Goal: Information Seeking & Learning: Check status

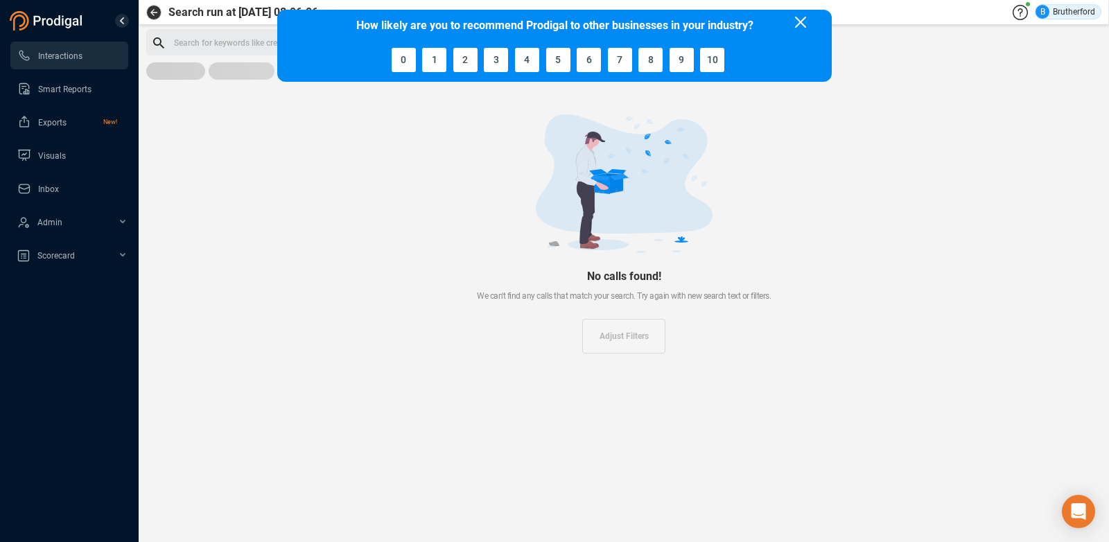
click at [314, 123] on div at bounding box center [623, 183] width 911 height 139
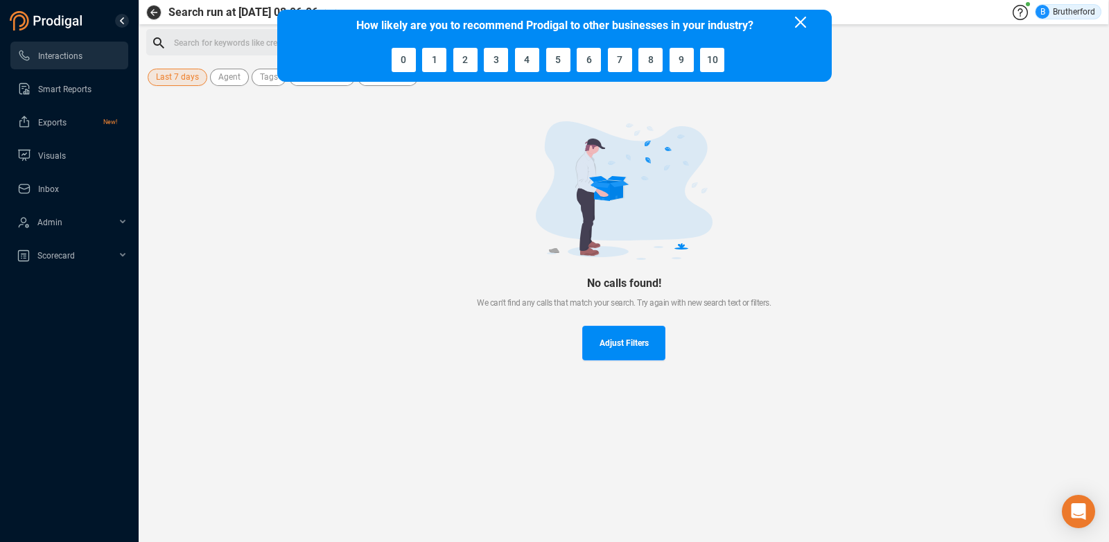
click at [175, 78] on span "Last 7 days" at bounding box center [177, 77] width 43 height 17
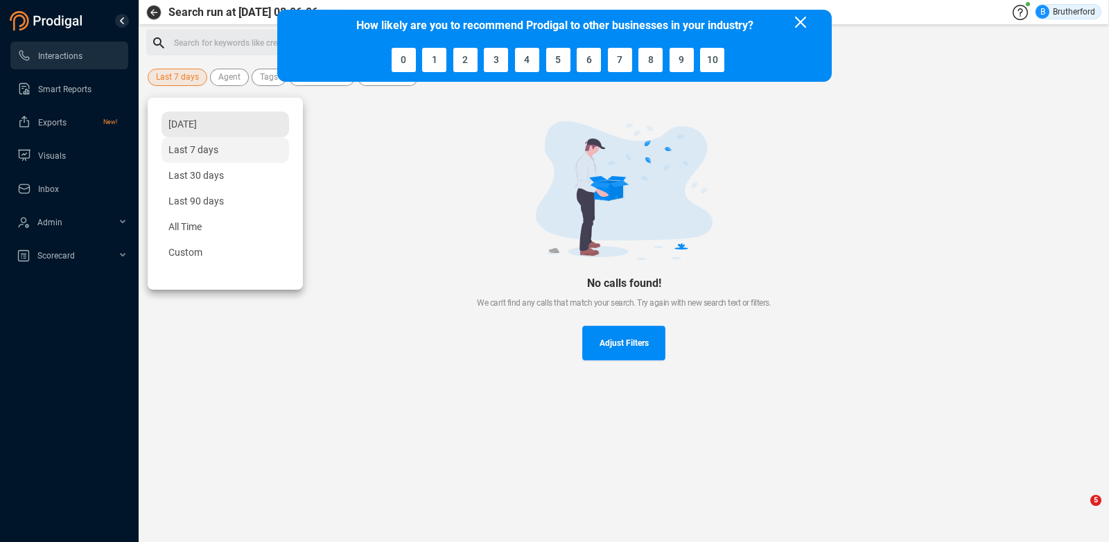
click at [186, 125] on span "[DATE]" at bounding box center [182, 124] width 28 height 11
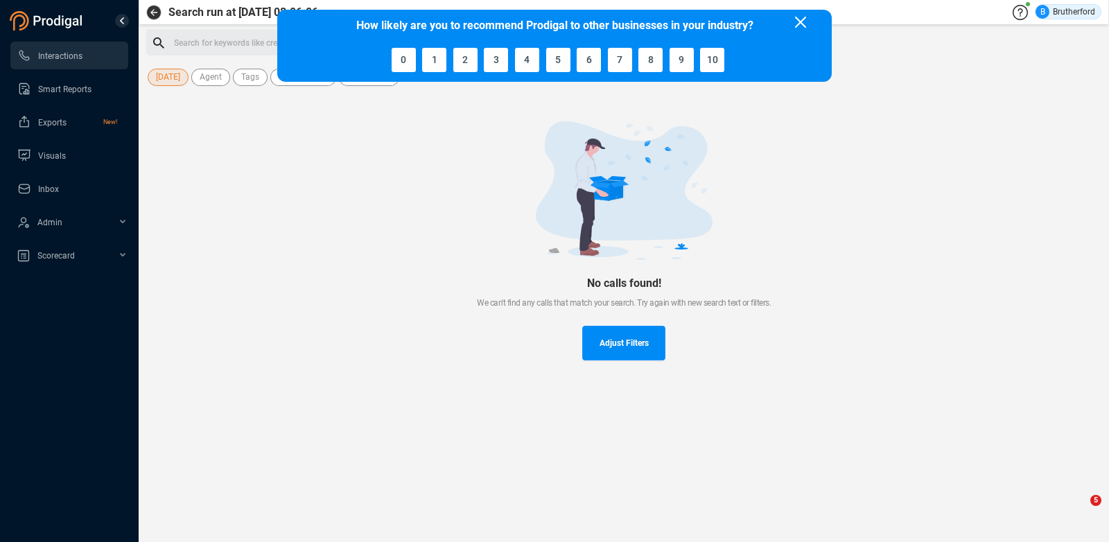
click at [797, 19] on icon at bounding box center [800, 22] width 11 height 11
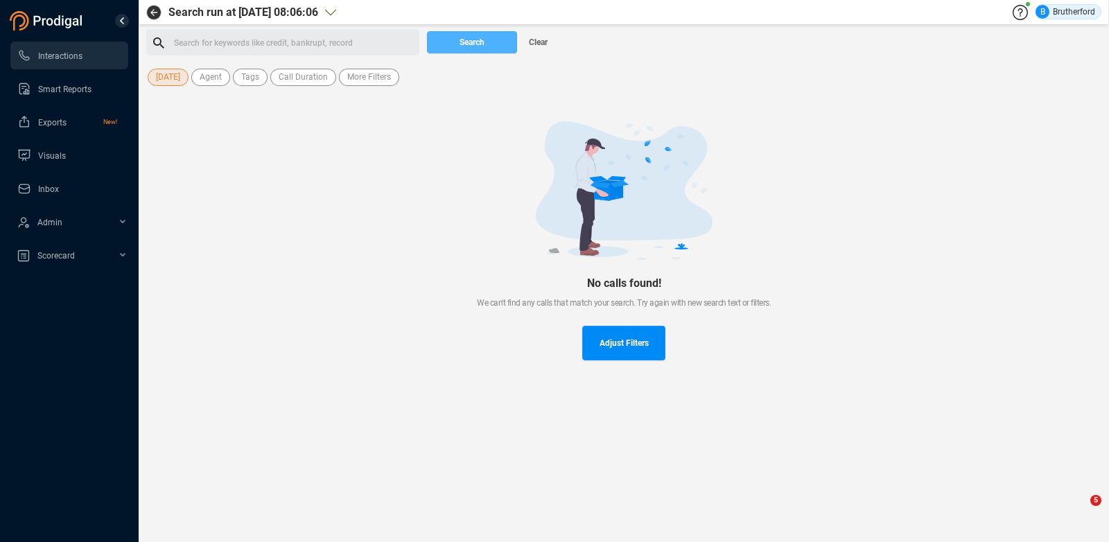
click at [477, 40] on span "Search" at bounding box center [471, 42] width 25 height 22
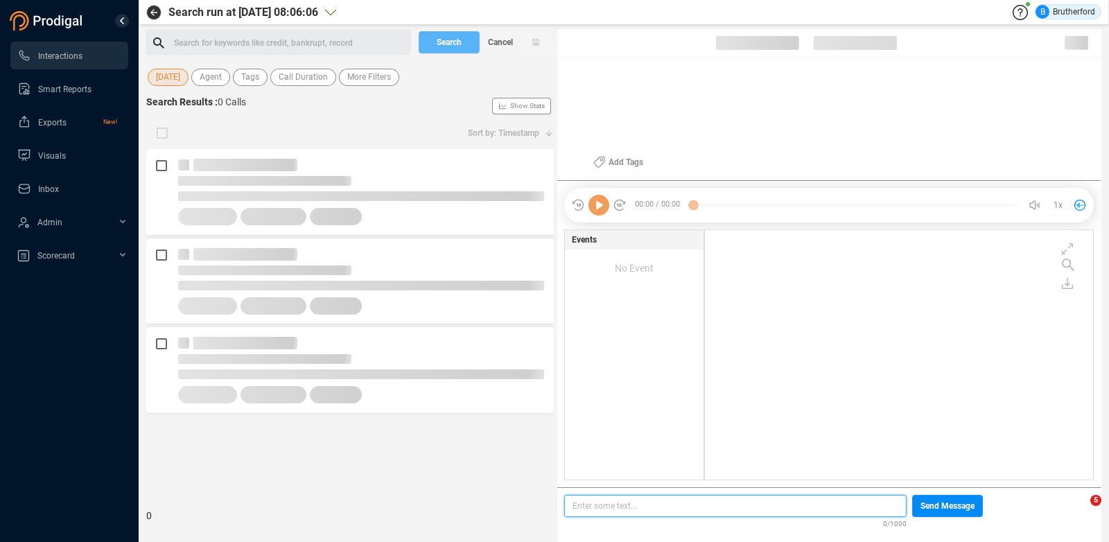
scroll to position [10, 10]
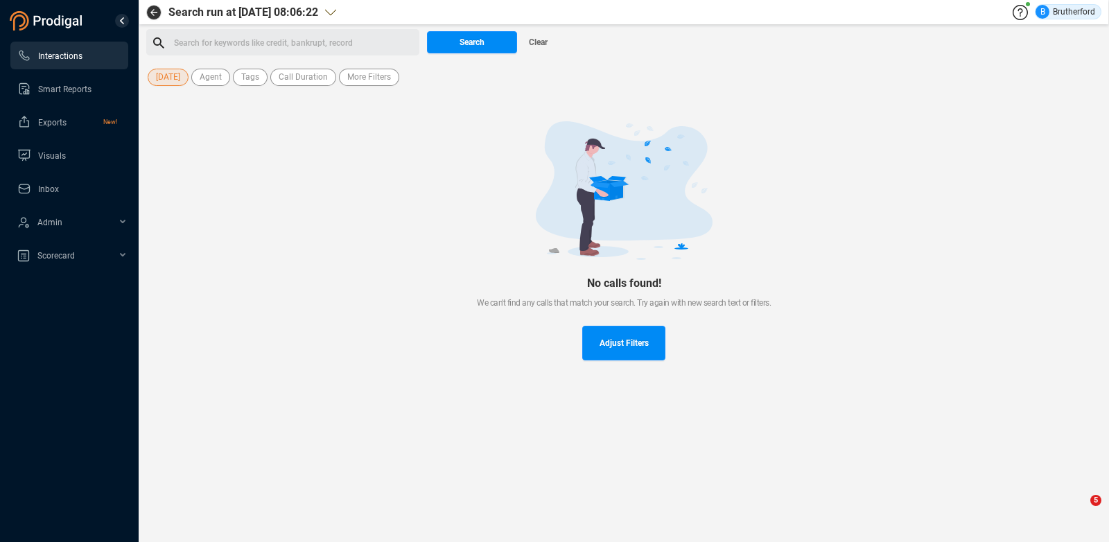
click at [64, 54] on span "Interactions" at bounding box center [60, 56] width 44 height 10
click at [171, 78] on span "[DATE]" at bounding box center [168, 77] width 24 height 17
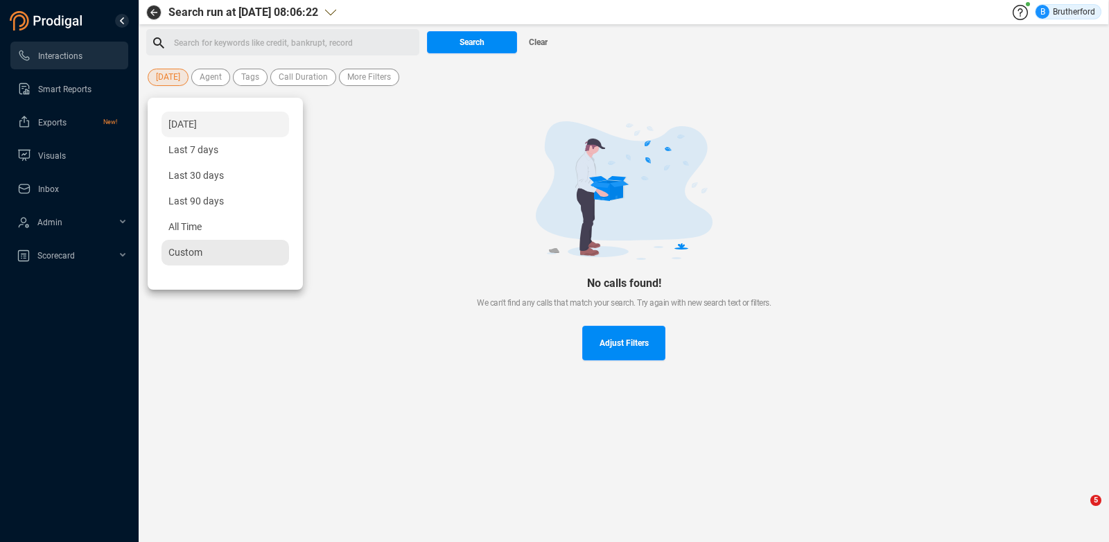
click at [194, 249] on span "Custom" at bounding box center [185, 252] width 34 height 11
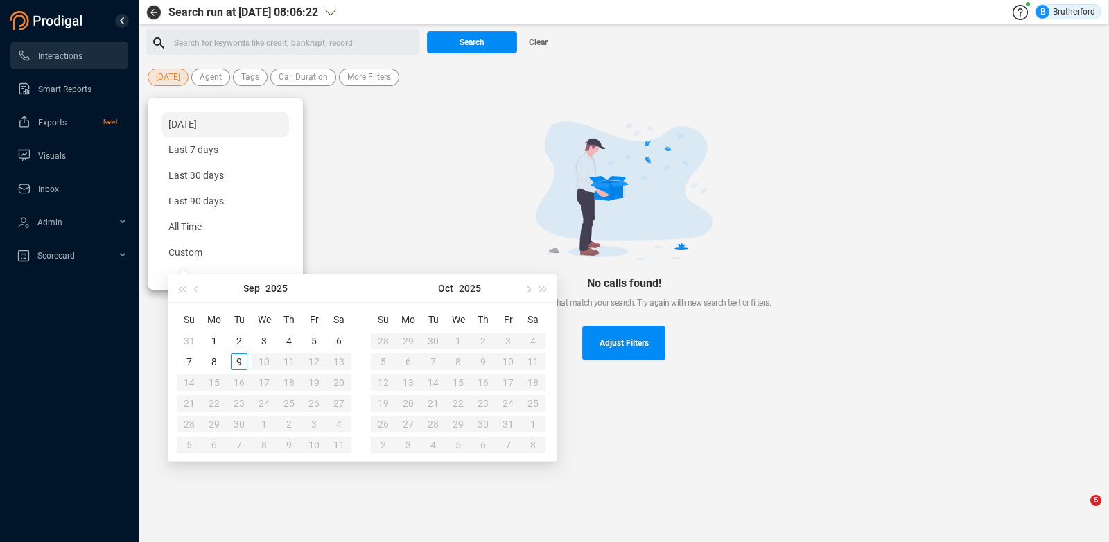
type input "[DATE]"
click at [315, 340] on div "5" at bounding box center [314, 341] width 17 height 17
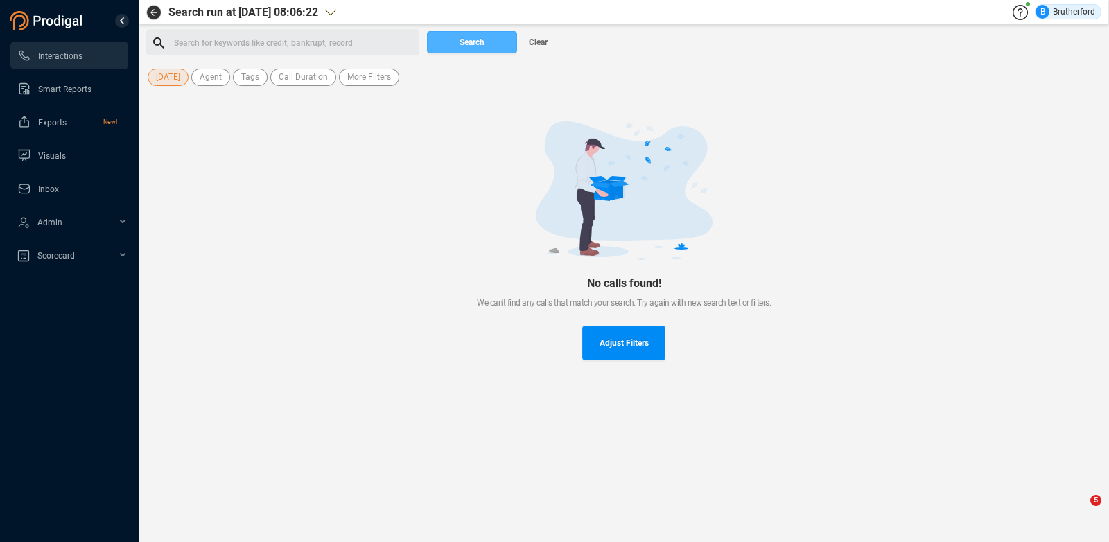
click at [484, 40] on span "Search" at bounding box center [471, 42] width 25 height 22
click at [482, 40] on span "Search" at bounding box center [471, 42] width 25 height 22
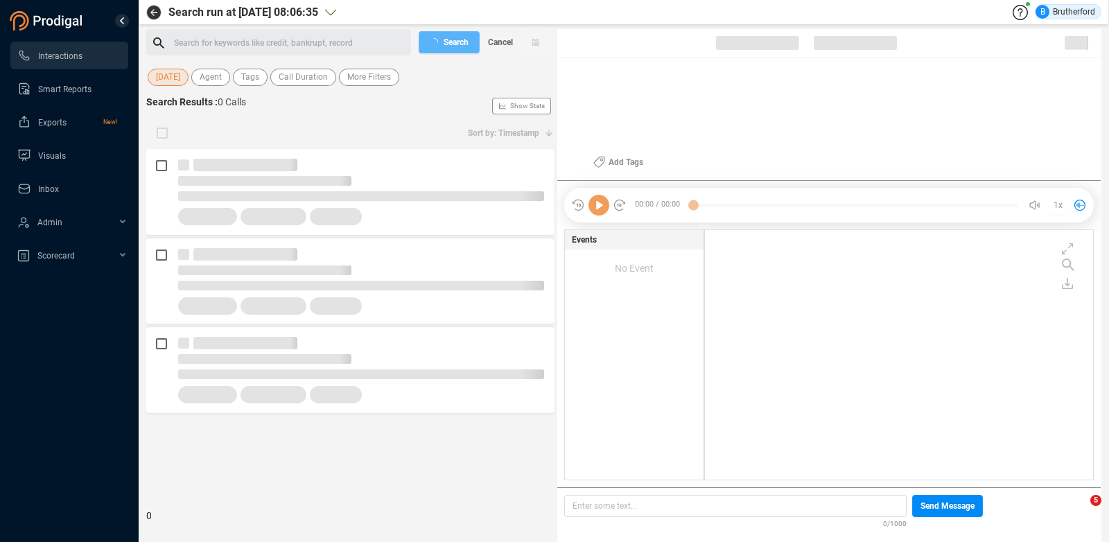
scroll to position [0, 0]
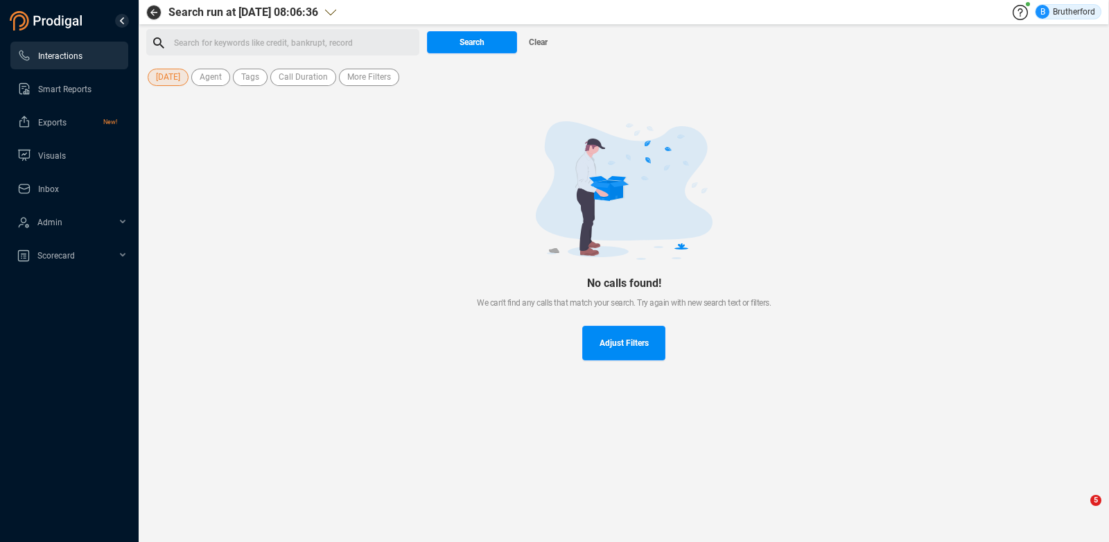
click at [69, 55] on span "Interactions" at bounding box center [60, 56] width 44 height 10
click at [166, 80] on span "[DATE]" at bounding box center [168, 77] width 24 height 17
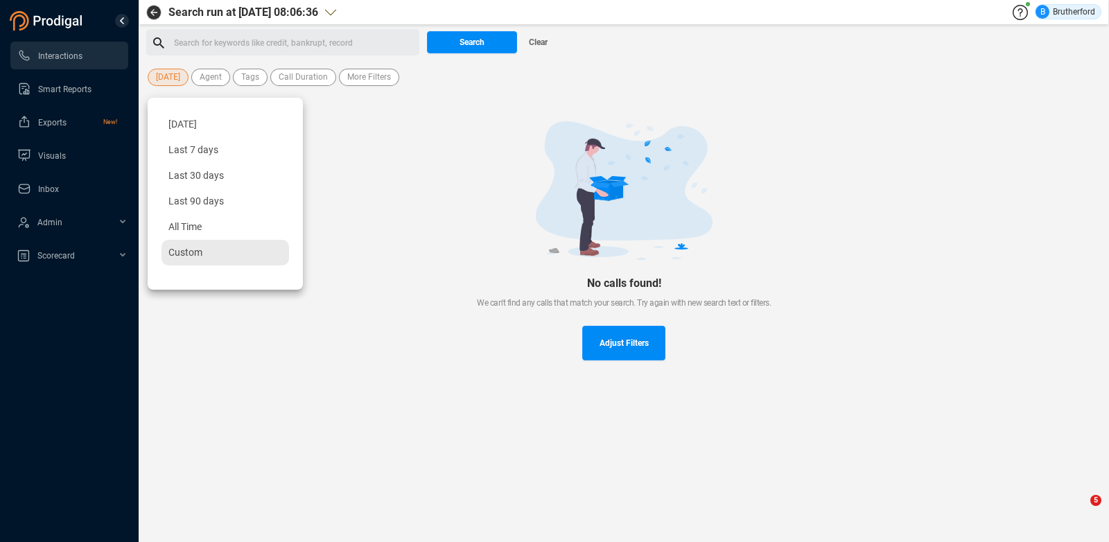
click at [184, 249] on span "Custom" at bounding box center [185, 252] width 34 height 11
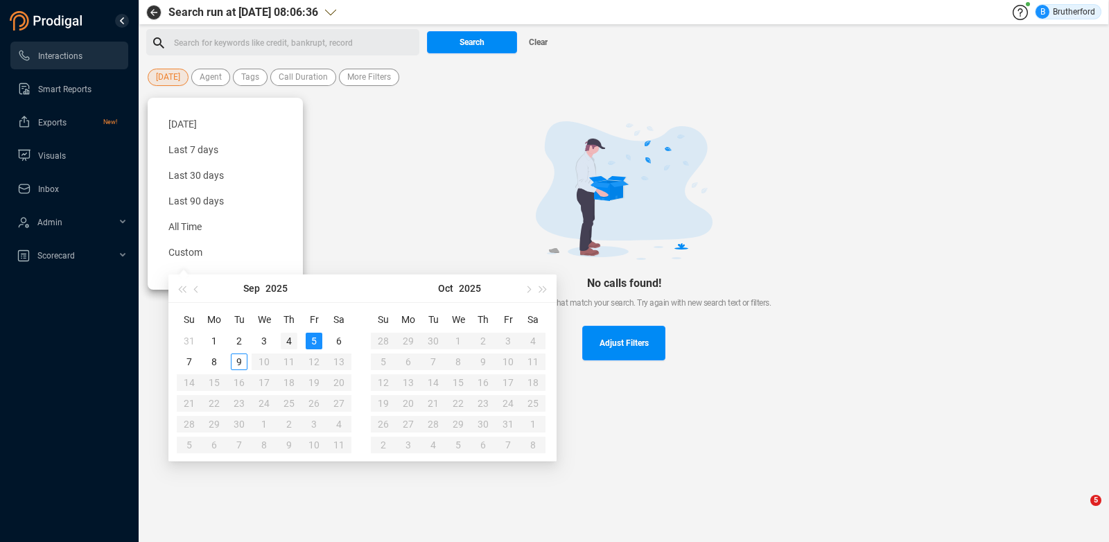
type input "[DATE]"
click at [293, 341] on div "4" at bounding box center [289, 341] width 17 height 17
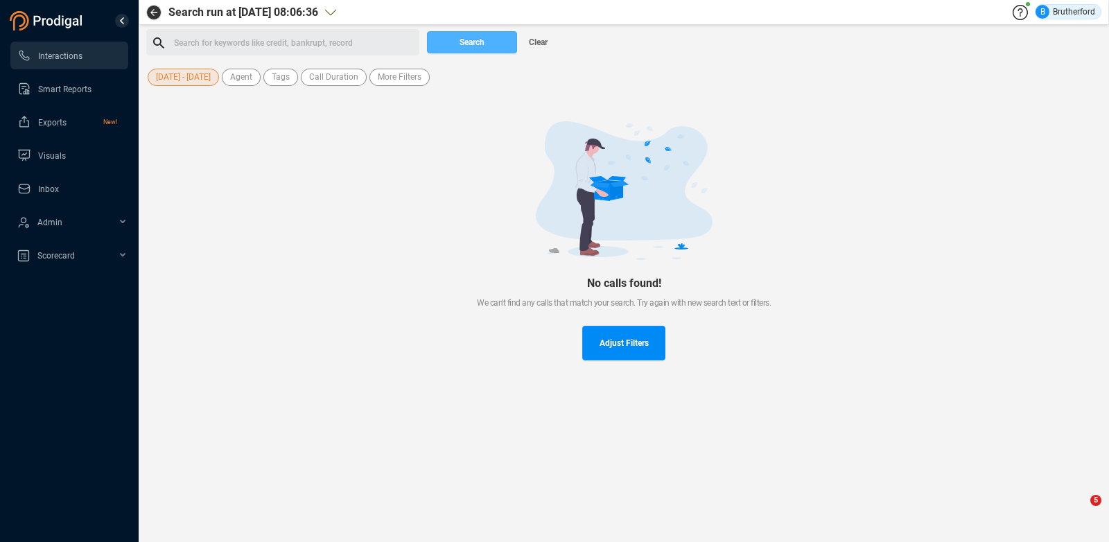
click at [472, 37] on span "Search" at bounding box center [471, 42] width 25 height 22
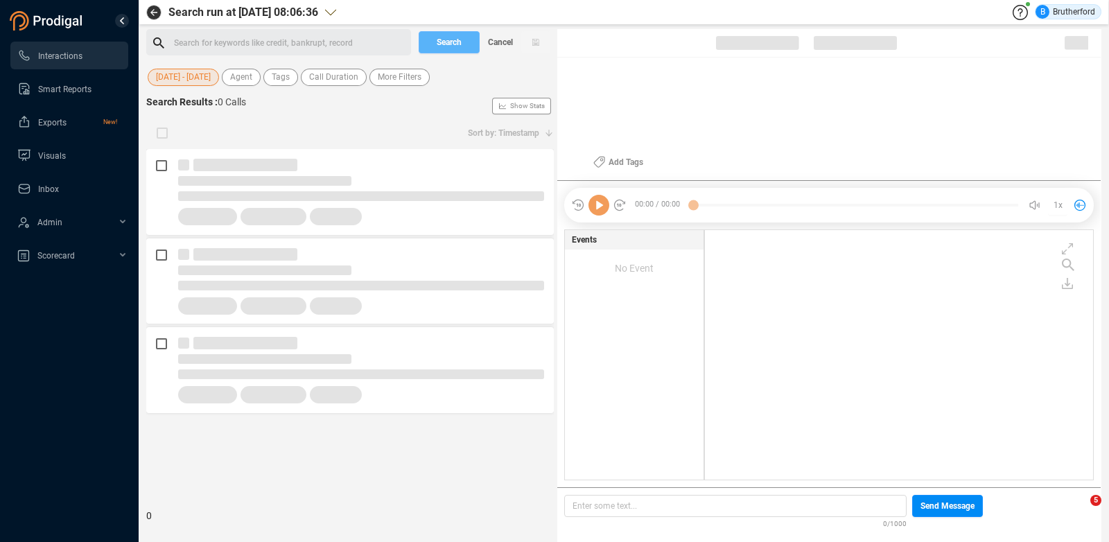
scroll to position [10, 10]
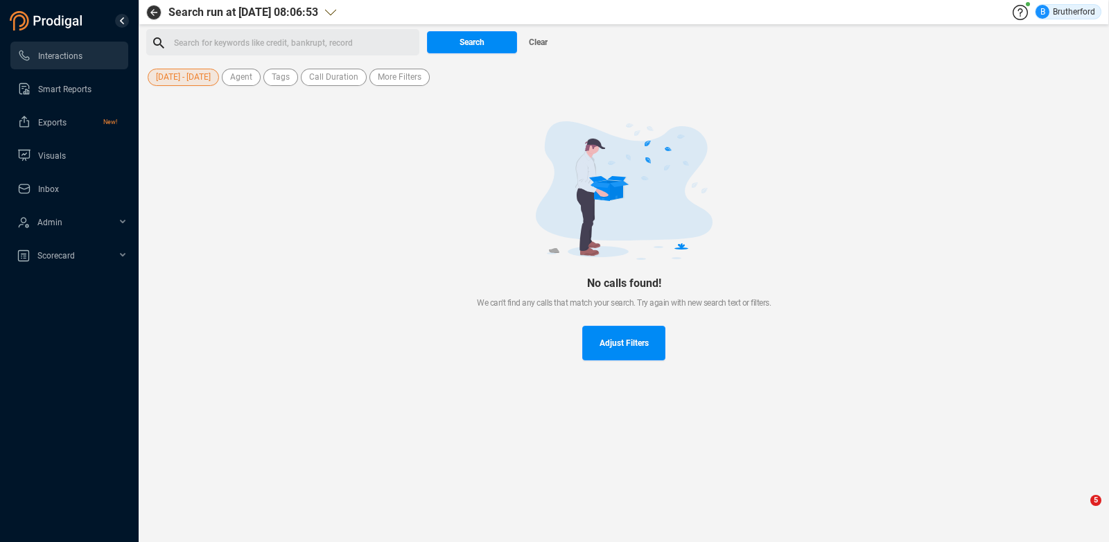
click at [929, 123] on div at bounding box center [623, 190] width 911 height 139
click at [171, 76] on span "[DATE] - [DATE]" at bounding box center [183, 77] width 55 height 17
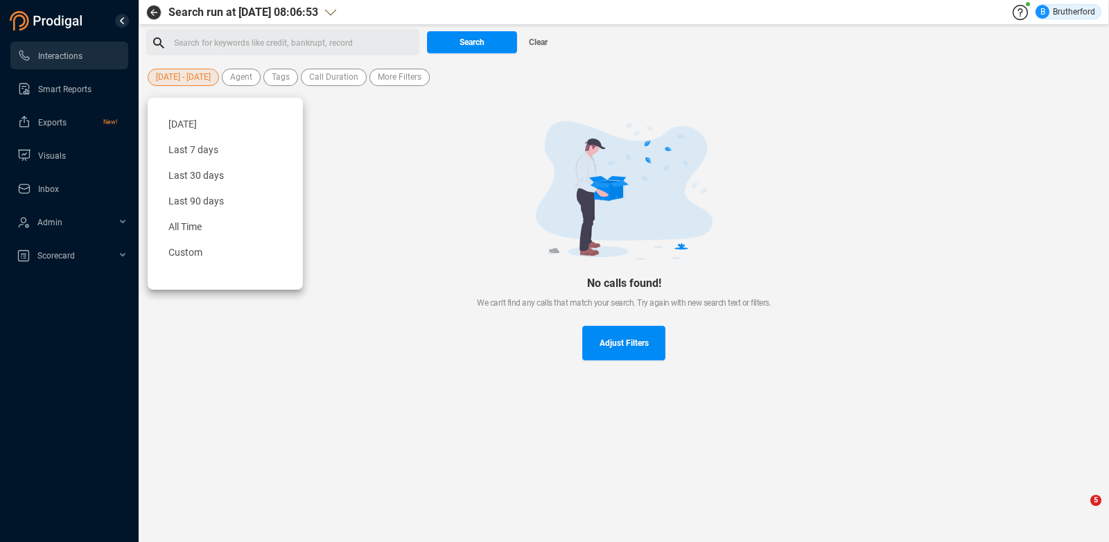
click at [188, 143] on div "Last 7 days" at bounding box center [225, 150] width 128 height 26
click at [193, 148] on div at bounding box center [623, 190] width 911 height 139
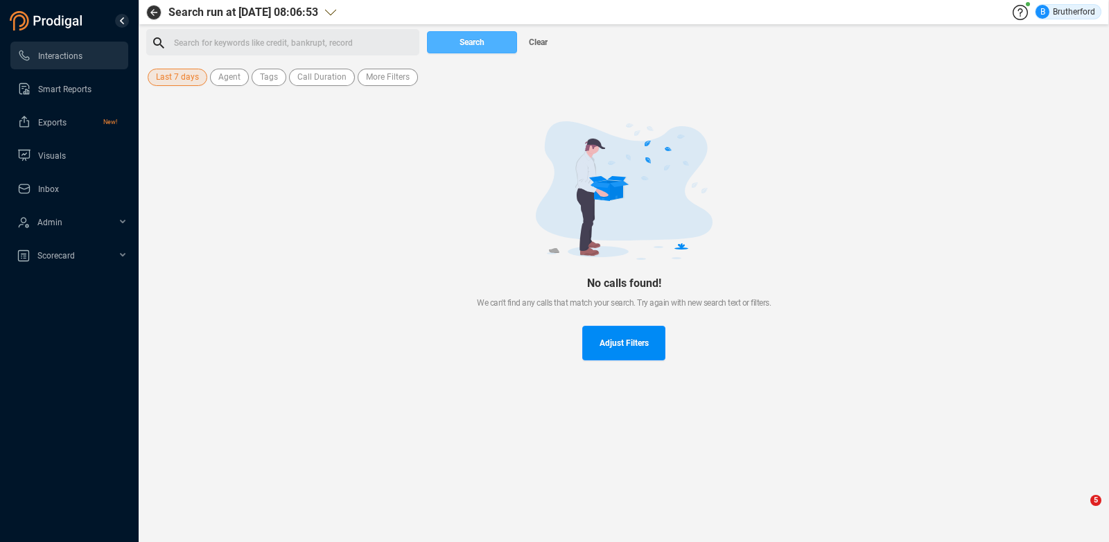
click at [455, 42] on button "Search" at bounding box center [472, 42] width 90 height 22
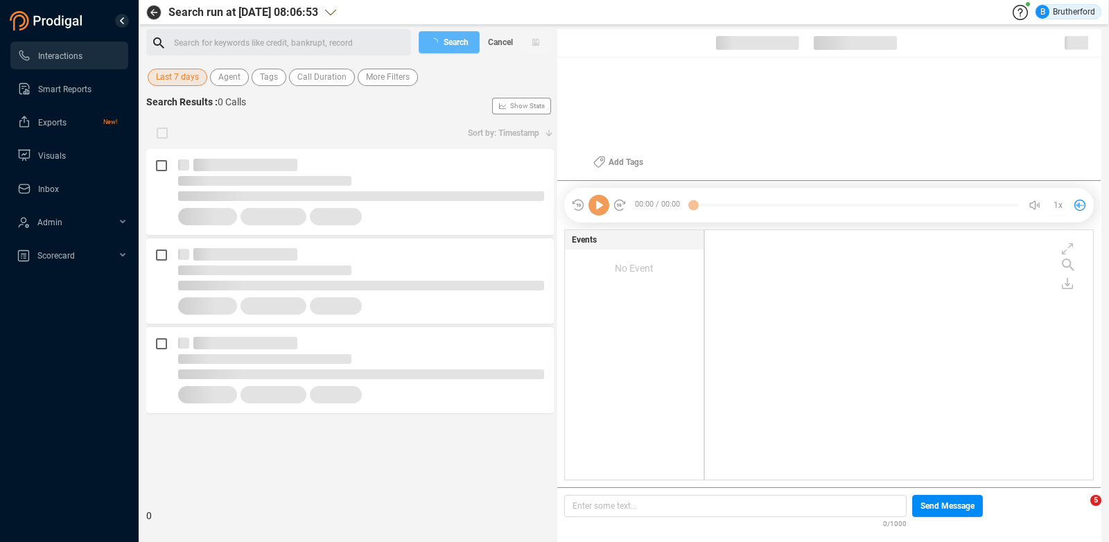
scroll to position [0, 0]
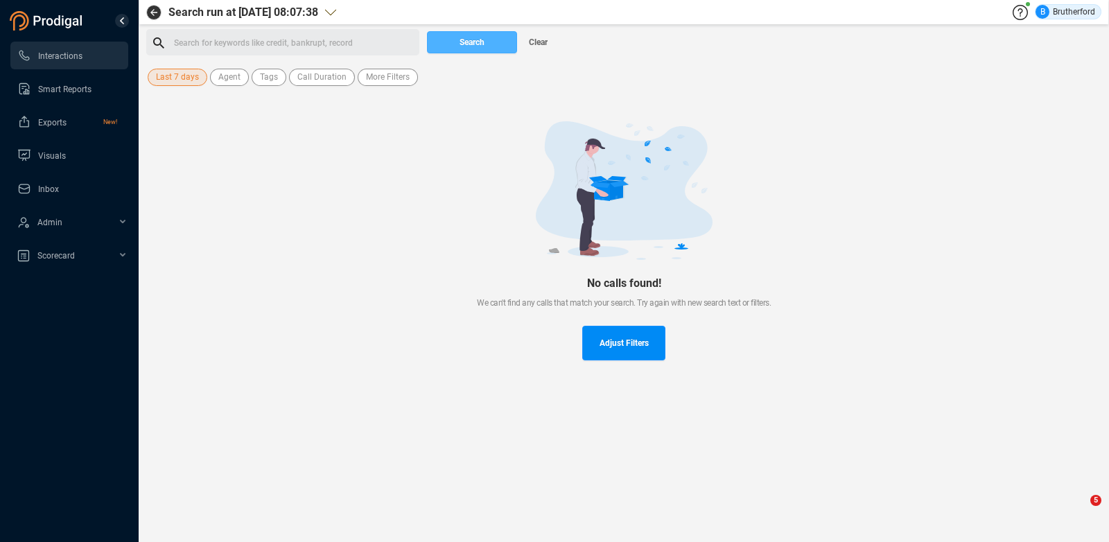
click at [475, 43] on span "Search" at bounding box center [471, 42] width 25 height 22
click at [174, 78] on span "Last 7 days" at bounding box center [177, 77] width 43 height 17
click at [176, 79] on span "Last 7 days" at bounding box center [177, 77] width 43 height 17
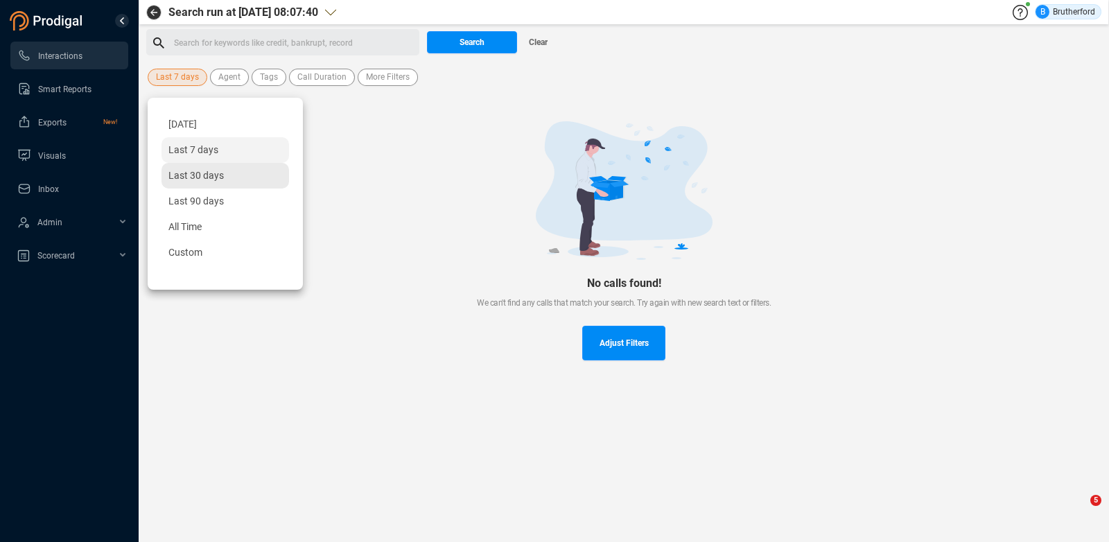
click at [186, 173] on span "Last 30 days" at bounding box center [195, 175] width 55 height 11
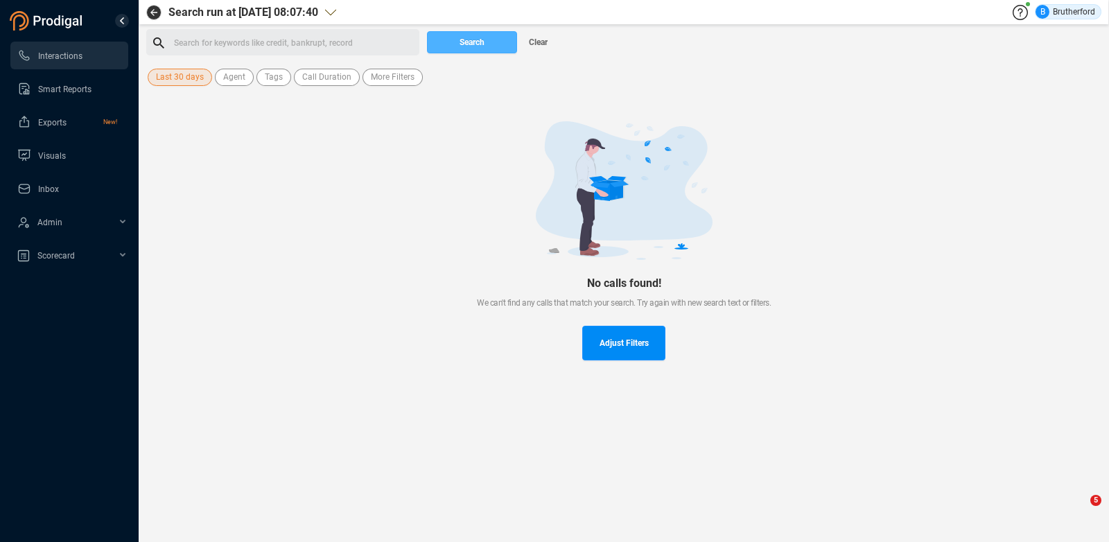
click at [480, 48] on span "Search" at bounding box center [471, 42] width 25 height 22
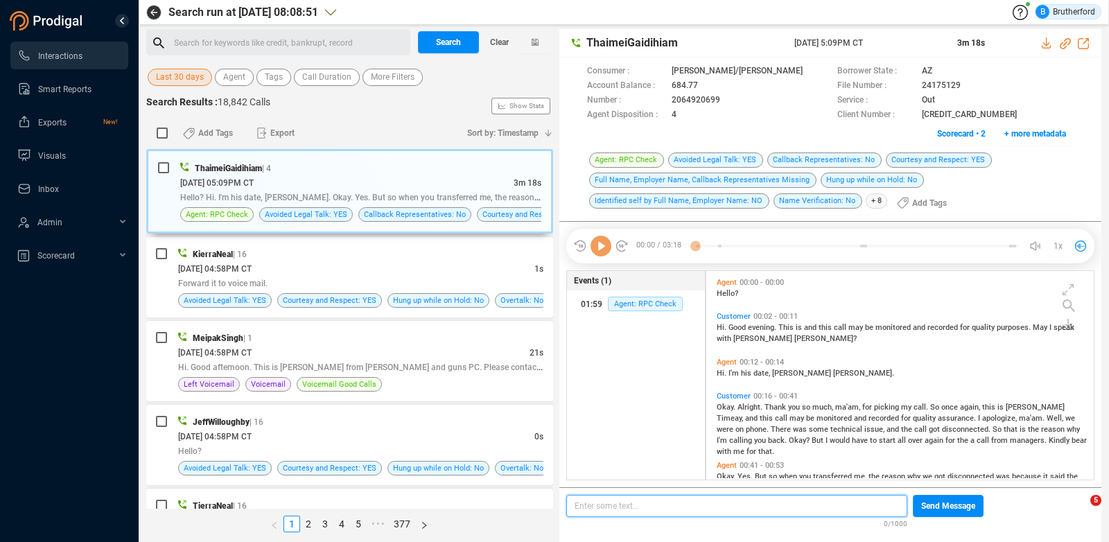
scroll to position [10, 10]
